Goal: Task Accomplishment & Management: Manage account settings

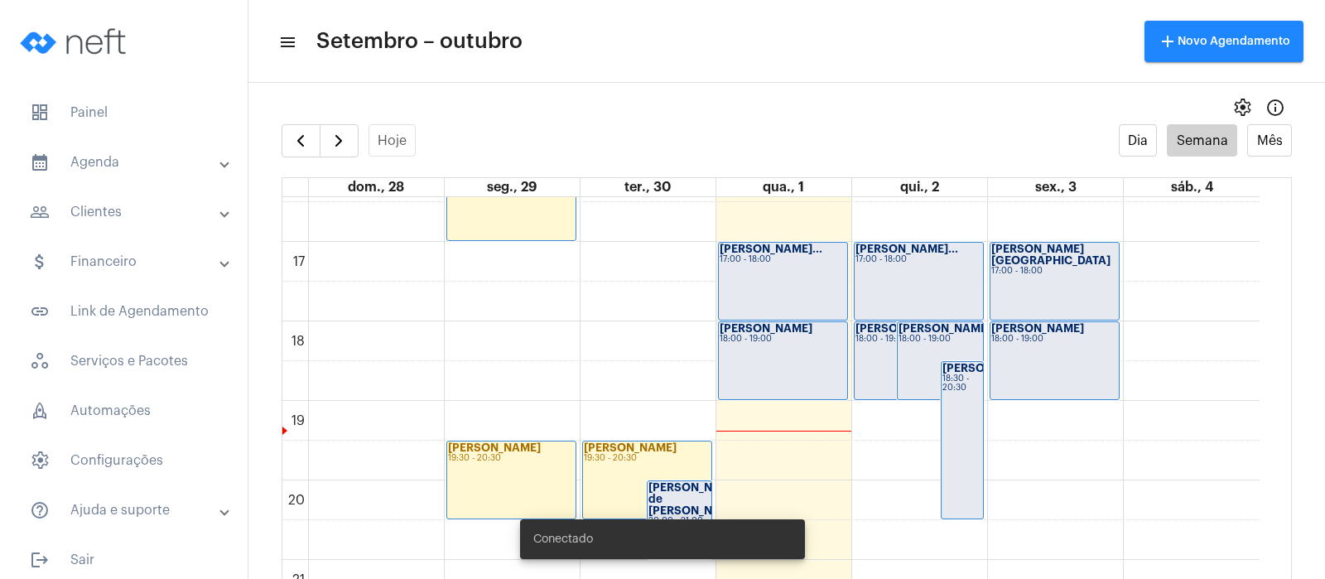
scroll to position [1183, 0]
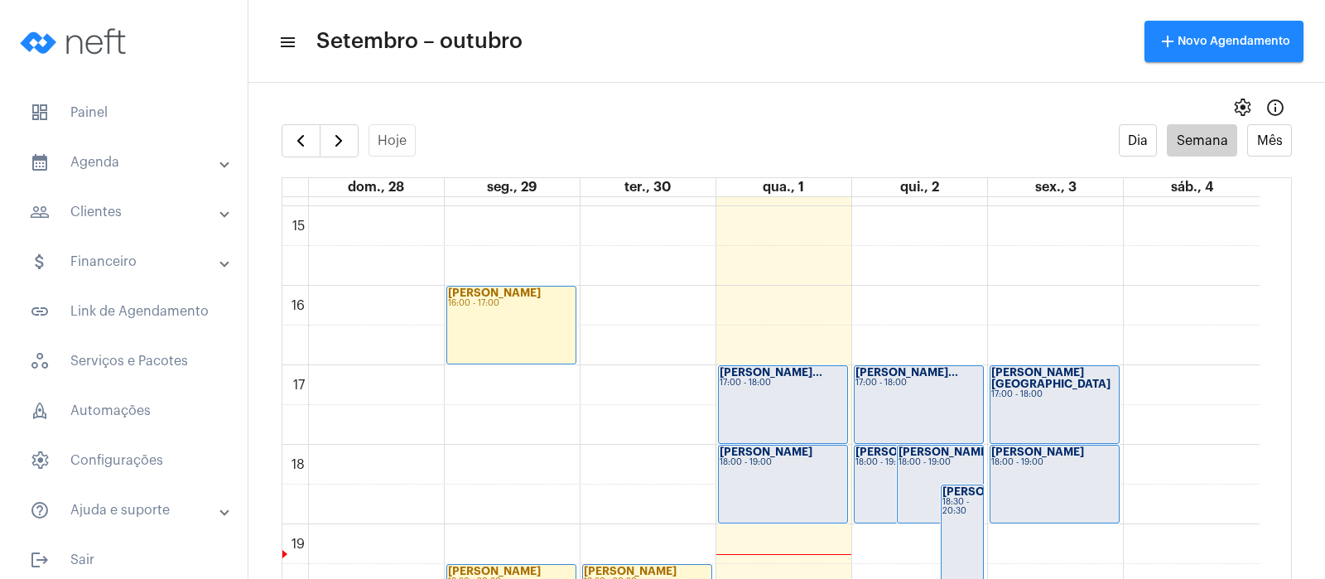
click at [871, 457] on strong "[PERSON_NAME]" at bounding box center [901, 451] width 93 height 11
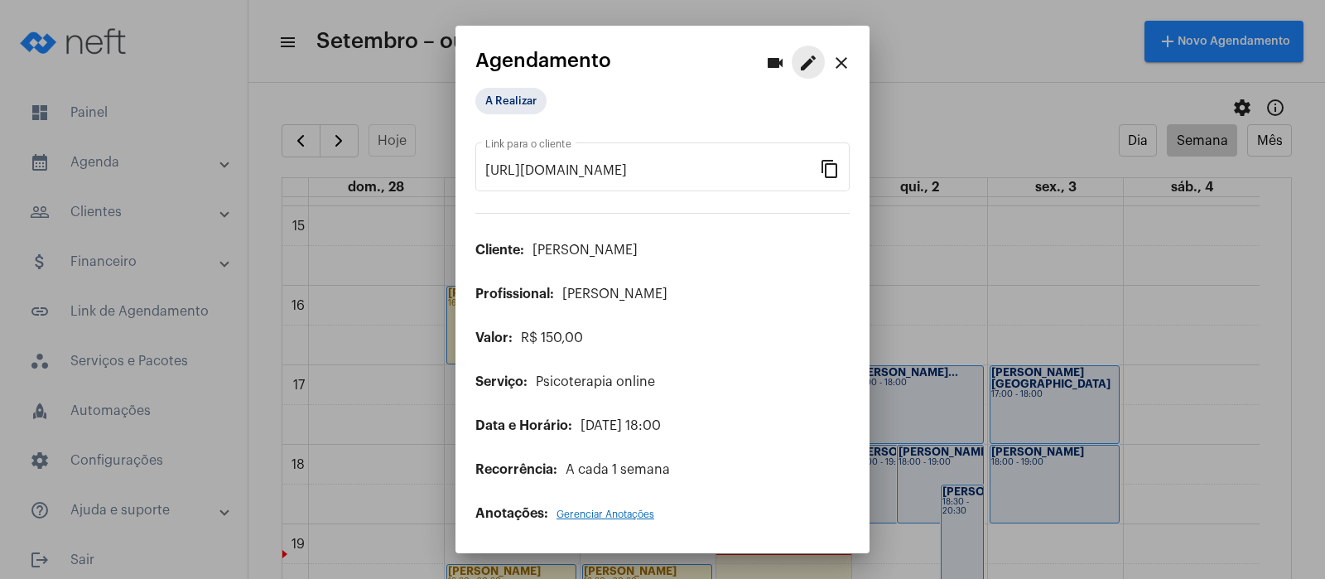
click at [806, 59] on mat-icon "edit" at bounding box center [808, 63] width 20 height 20
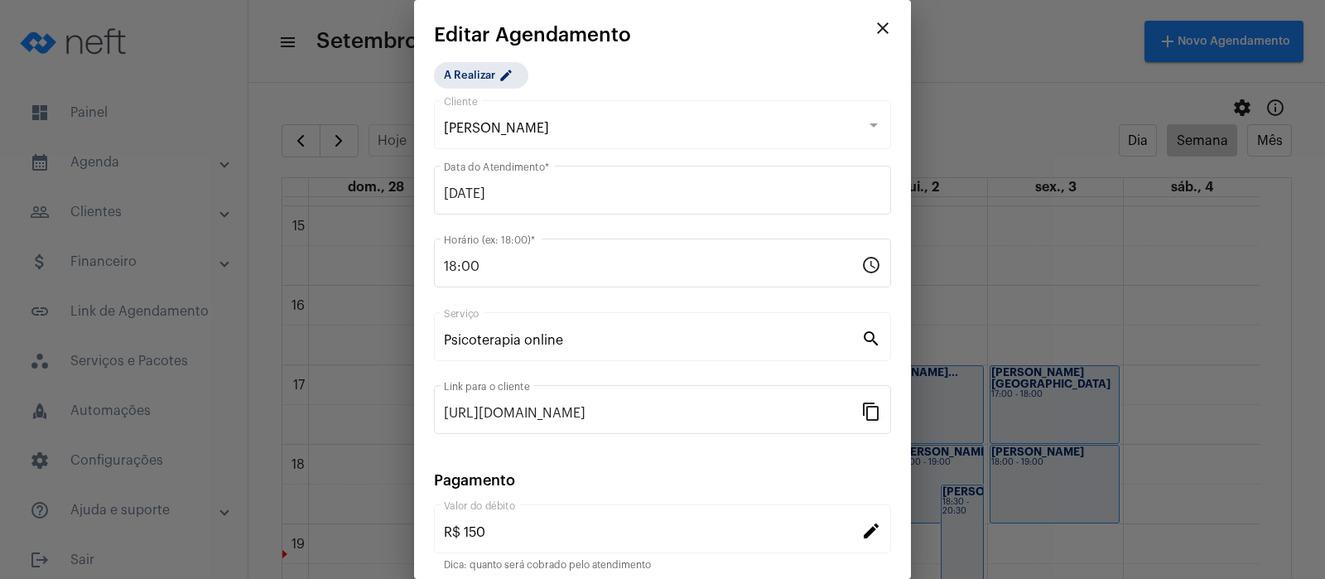
scroll to position [134, 0]
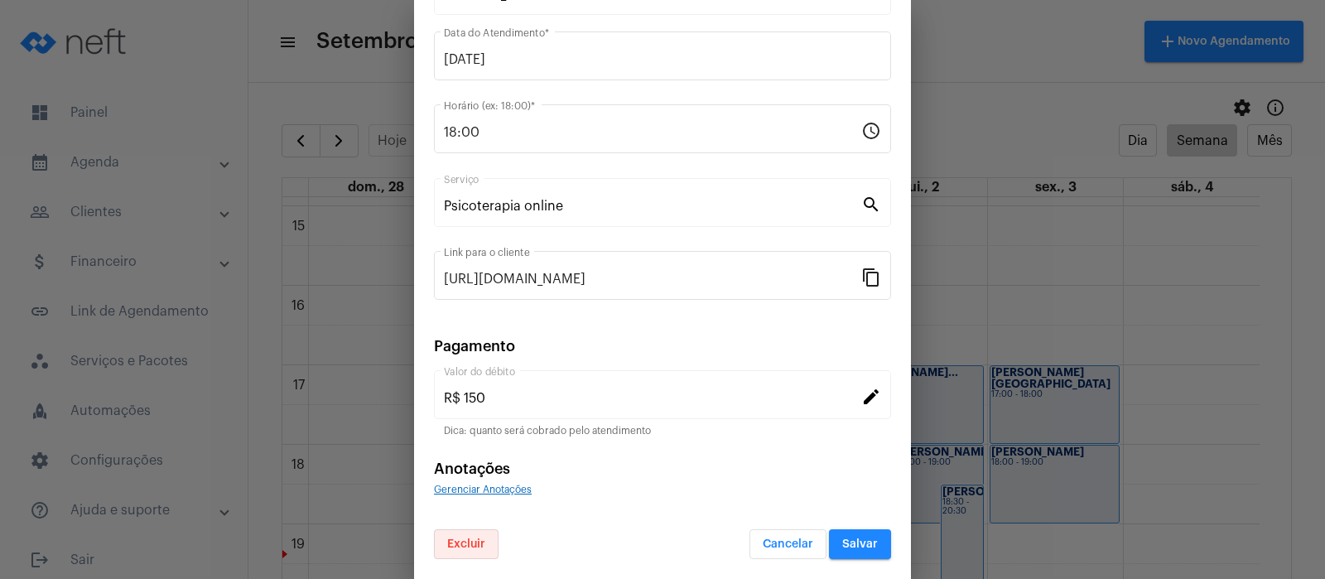
click at [468, 536] on button "Excluir" at bounding box center [466, 544] width 65 height 30
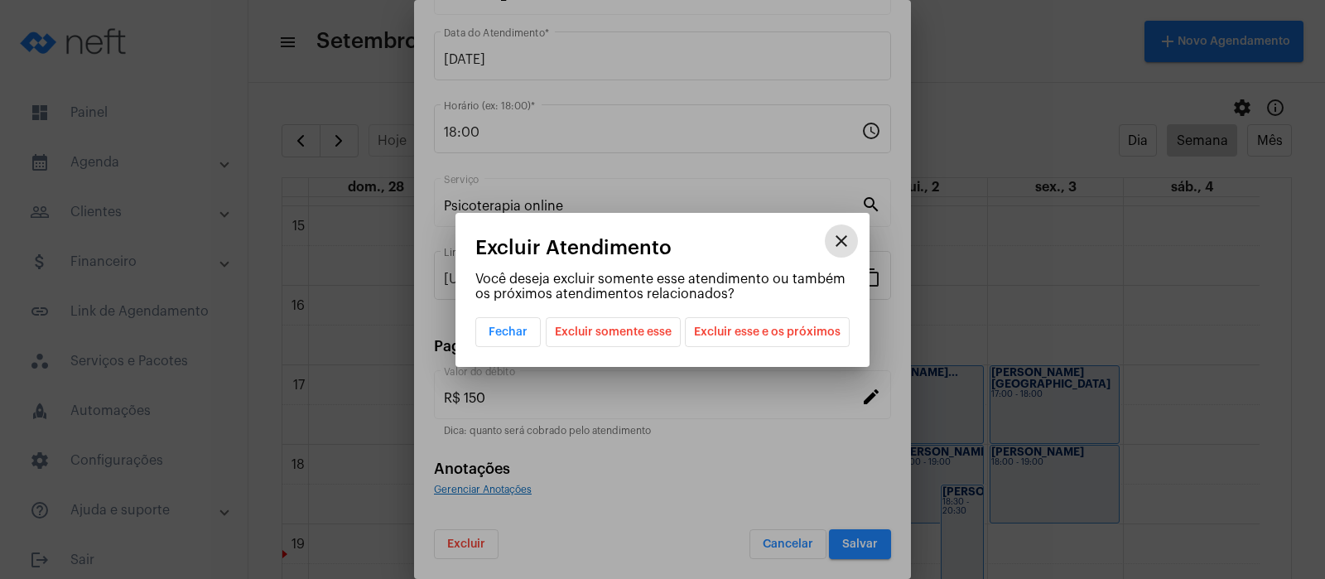
click at [609, 332] on span "Excluir somente esse" at bounding box center [613, 332] width 117 height 28
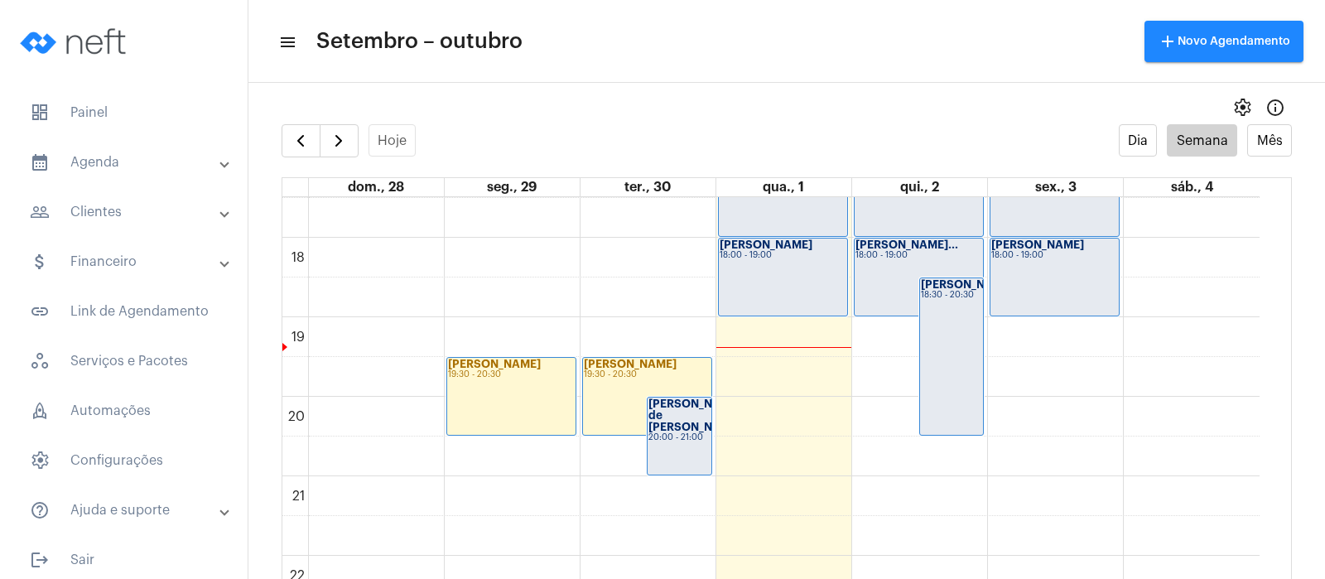
scroll to position [1287, 0]
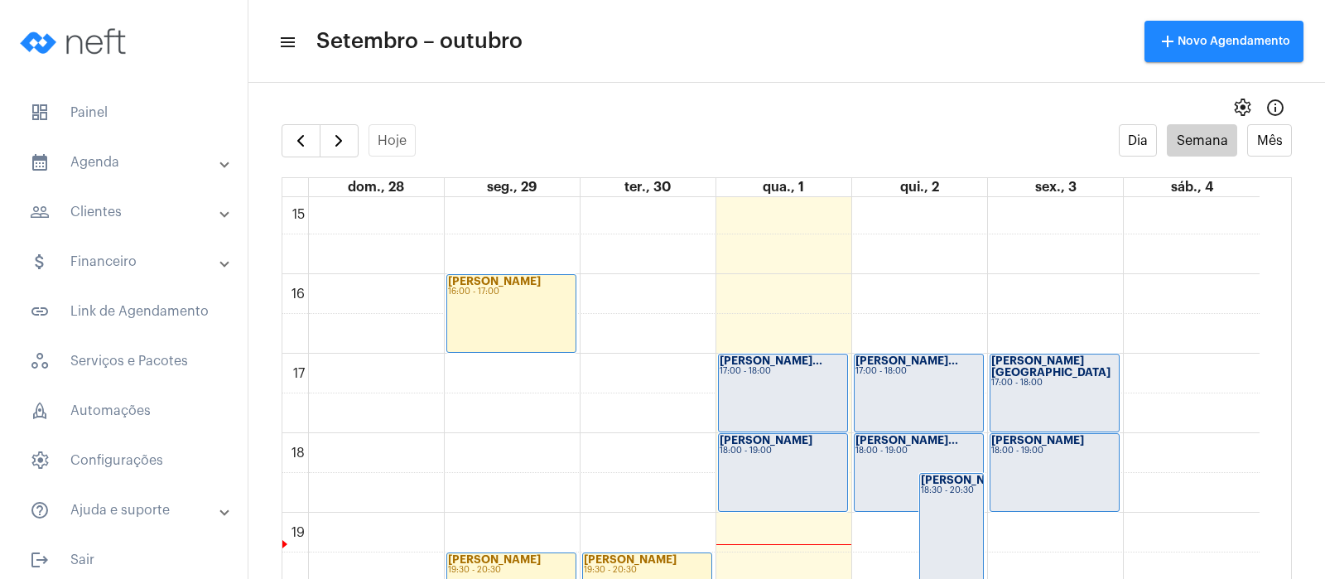
scroll to position [788, 0]
